Goal: Information Seeking & Learning: Learn about a topic

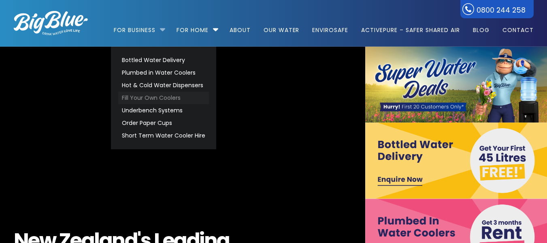
click at [152, 100] on link "Fill Your Own Coolers" at bounding box center [163, 98] width 91 height 13
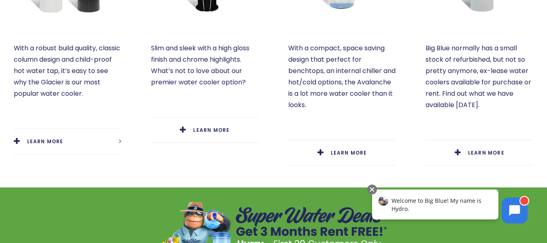
scroll to position [37, 0]
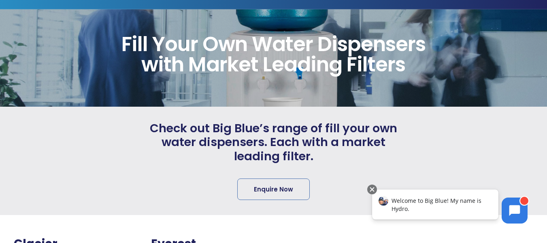
click at [547, 23] on html "Instant Enquiry How can we help? Tell us about your enquiry? (Required) For bus…" at bounding box center [273, 84] width 547 height 243
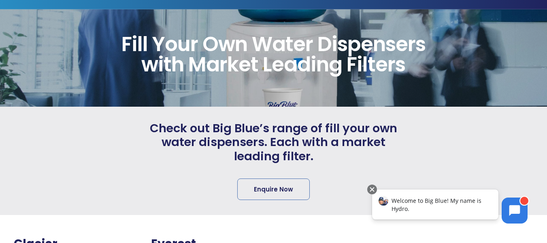
scroll to position [0, 0]
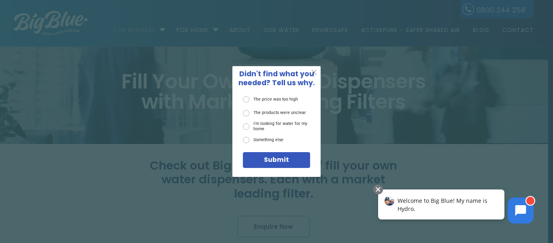
click at [313, 71] on span "X" at bounding box center [314, 72] width 6 height 9
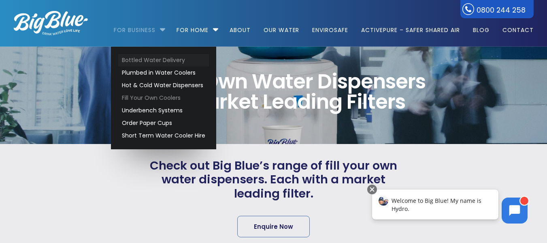
click at [139, 63] on link "Bottled Water Delivery" at bounding box center [163, 60] width 91 height 13
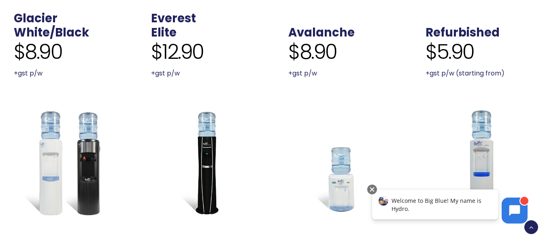
scroll to position [333, 0]
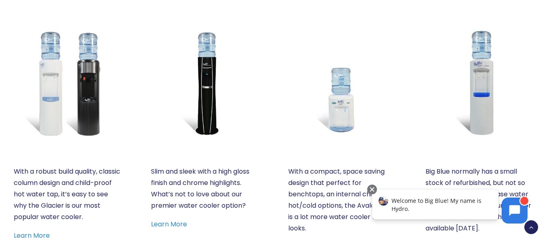
drag, startPoint x: 551, startPoint y: 15, endPoint x: 548, endPoint y: 47, distance: 31.3
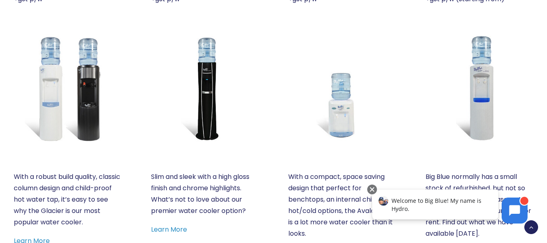
click at [342, 107] on img at bounding box center [342, 88] width 108 height 108
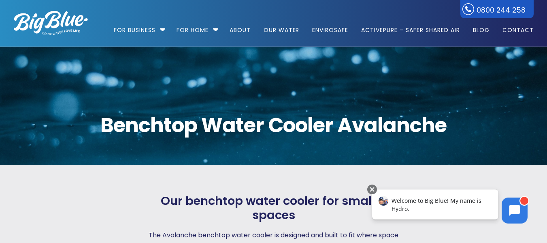
drag, startPoint x: 551, startPoint y: 27, endPoint x: 553, endPoint y: -11, distance: 38.1
click at [547, 0] on html "Instant Enquiry How can we help? Tell us about your enquiry? (Required) For bus…" at bounding box center [273, 121] width 547 height 243
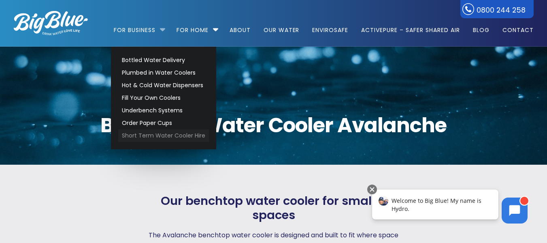
click at [147, 134] on link "Short Term Water Cooler Hire" at bounding box center [163, 135] width 91 height 13
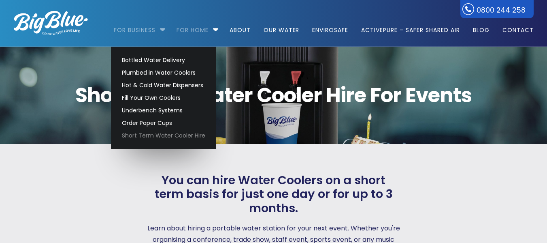
click at [131, 31] on link "For Business" at bounding box center [137, 26] width 47 height 52
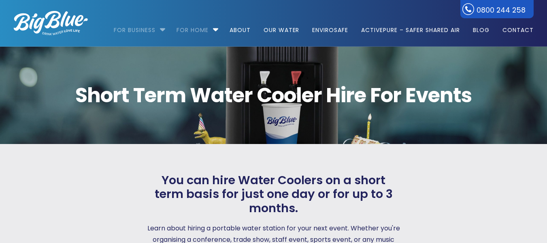
click at [131, 31] on link "For Business" at bounding box center [137, 26] width 47 height 52
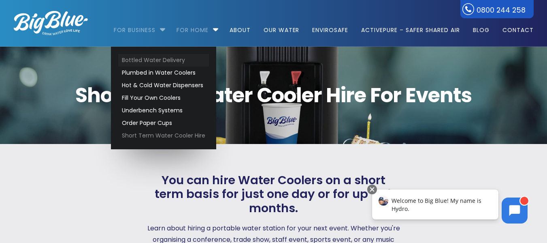
click at [134, 58] on link "Bottled Water Delivery" at bounding box center [163, 60] width 91 height 13
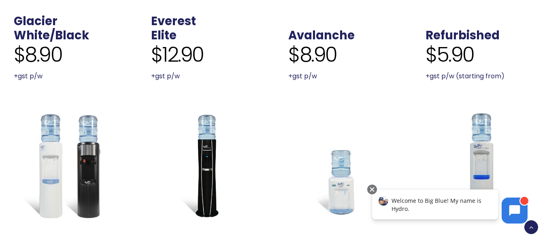
click at [67, 156] on img at bounding box center [68, 165] width 108 height 108
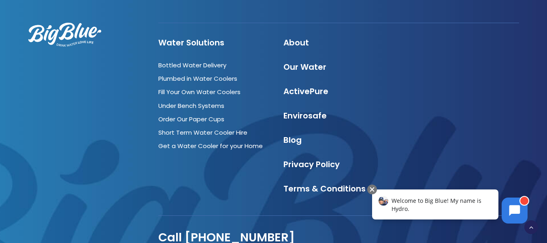
scroll to position [977, 0]
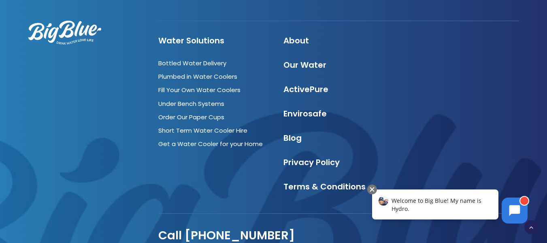
drag, startPoint x: 552, startPoint y: 28, endPoint x: 553, endPoint y: 209, distance: 180.2
click at [203, 64] on link "Bottled Water Delivery" at bounding box center [192, 63] width 68 height 9
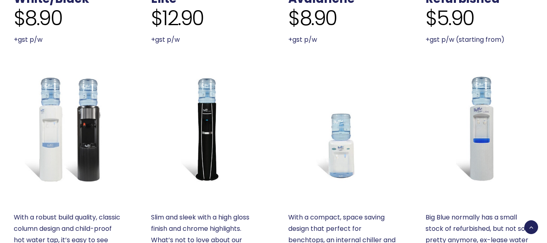
scroll to position [351, 0]
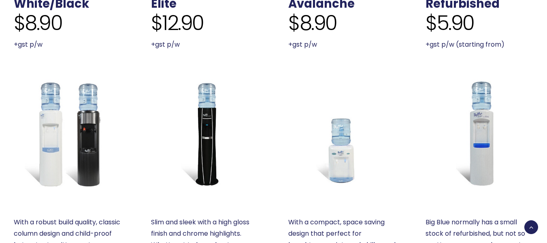
click at [336, 150] on img at bounding box center [342, 133] width 108 height 108
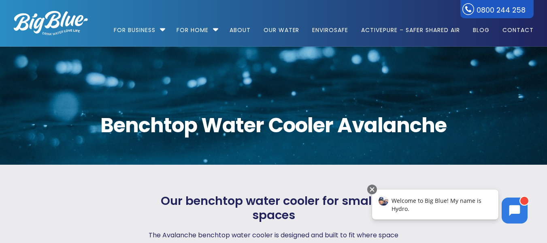
drag, startPoint x: 553, startPoint y: 25, endPoint x: 553, endPoint y: -12, distance: 36.8
click at [547, 0] on html "Instant Enquiry How can we help? Tell us about your enquiry? (Required) For bus…" at bounding box center [273, 121] width 547 height 243
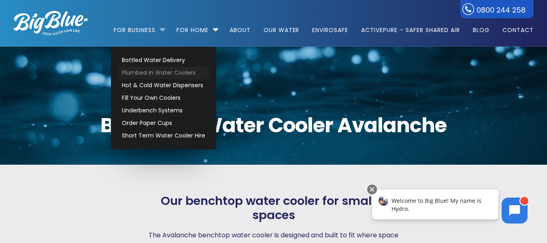
click at [153, 71] on link "Plumbed in Water Coolers" at bounding box center [163, 72] width 91 height 13
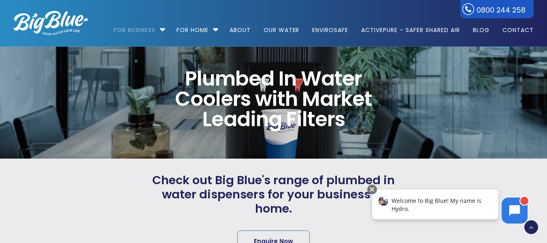
drag, startPoint x: 0, startPoint y: 0, endPoint x: 553, endPoint y: -49, distance: 554.8
click at [547, 0] on html "Instant Enquiry How can we help? Tell us about your enquiry? (Required) For bus…" at bounding box center [273, 121] width 547 height 243
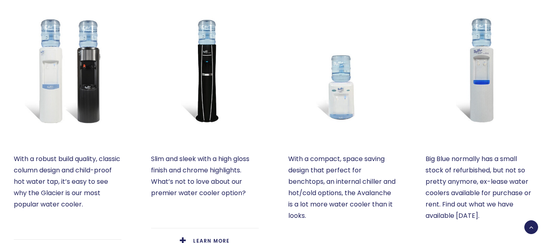
scroll to position [365, 0]
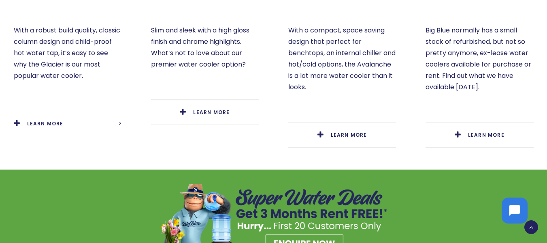
drag, startPoint x: 0, startPoint y: 0, endPoint x: 552, endPoint y: 78, distance: 557.3
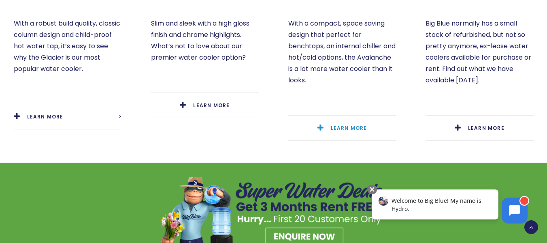
click at [338, 126] on span "LEARN MORE" at bounding box center [349, 127] width 36 height 7
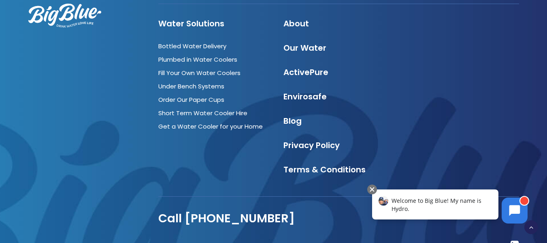
scroll to position [1902, 0]
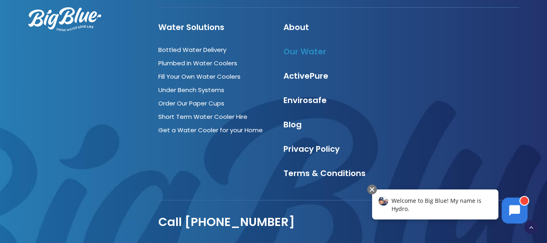
click at [313, 47] on link "Our Water" at bounding box center [304, 51] width 43 height 11
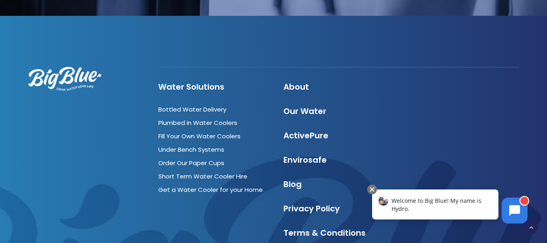
scroll to position [2710, 0]
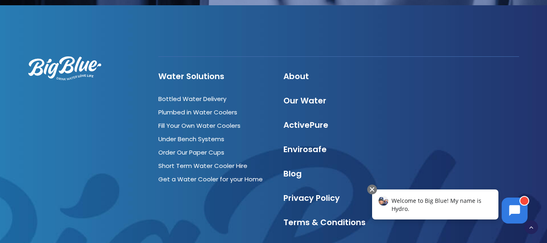
drag, startPoint x: 551, startPoint y: 26, endPoint x: 553, endPoint y: 218, distance: 192.3
click at [206, 174] on link "Get a Water Cooler for your Home" at bounding box center [210, 178] width 104 height 9
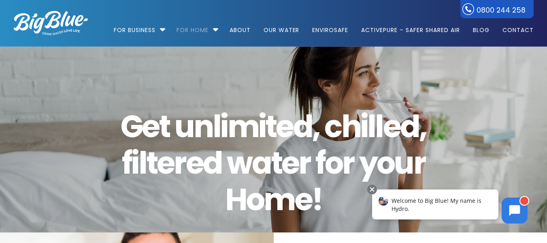
click at [547, 0] on html "0800 244 258 For Business Bottled Water Delivery Plumbed in Water Coolers Hot &…" at bounding box center [273, 121] width 547 height 243
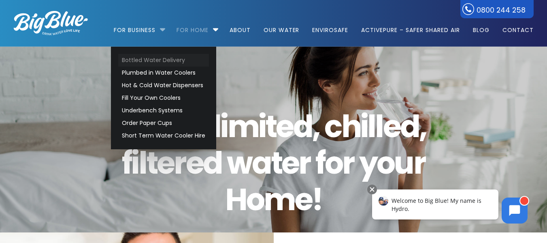
click at [152, 62] on link "Bottled Water Delivery" at bounding box center [163, 60] width 91 height 13
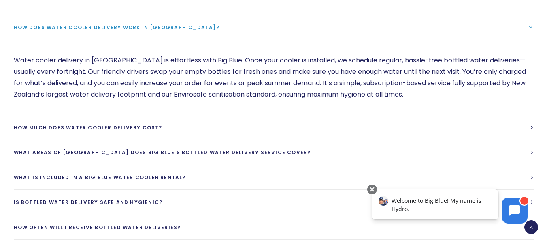
scroll to position [2131, 0]
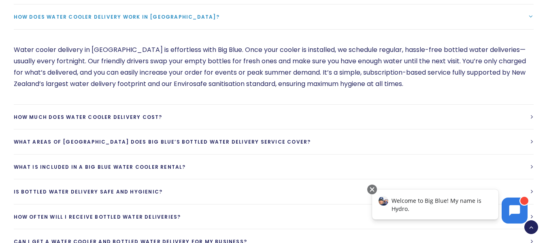
click at [268, 104] on link "How much does water cooler delivery cost?" at bounding box center [274, 116] width 520 height 25
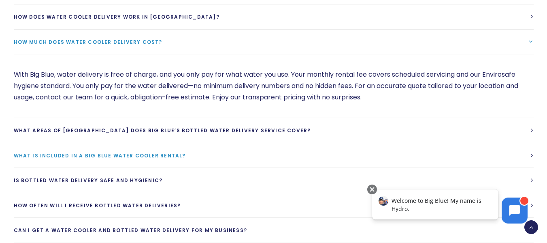
click at [209, 143] on link "What is included in a Big Blue Water cooler rental?" at bounding box center [274, 155] width 520 height 25
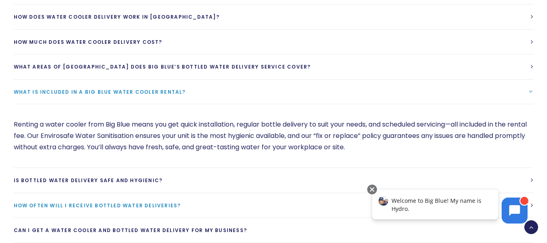
click at [161, 202] on span "How often will I receive bottled water deliveries?" at bounding box center [97, 205] width 167 height 7
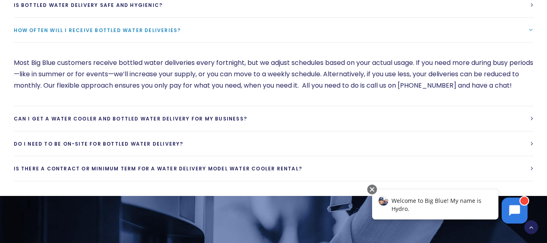
scroll to position [2264, 0]
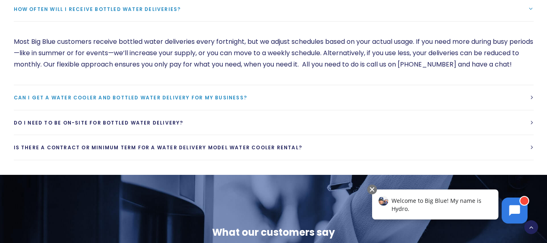
click at [236, 85] on link "Can I get a water cooler and bottled water delivery for my business?" at bounding box center [274, 97] width 520 height 25
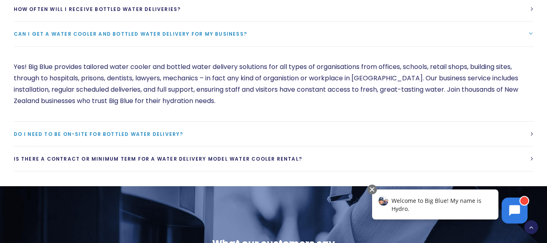
click at [190, 121] on link "Do I need to be on-site for bottled water delivery?" at bounding box center [274, 133] width 520 height 25
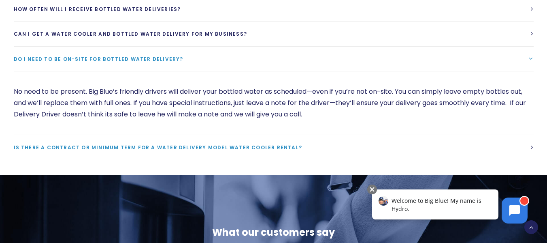
click at [183, 144] on span "Is there a contract or minimum term for a water delivery model water cooler ren…" at bounding box center [158, 147] width 289 height 7
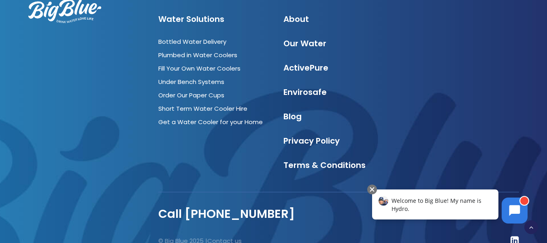
scroll to position [0, 0]
